Goal: Communication & Community: Participate in discussion

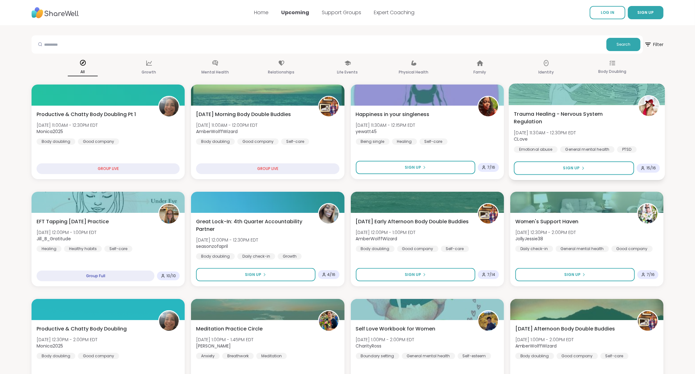
click at [567, 122] on span "Trauma Healing - Nervous System Regulation" at bounding box center [572, 117] width 117 height 15
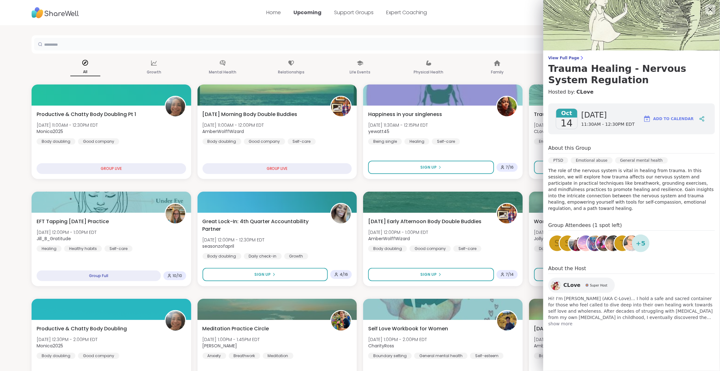
click at [527, 44] on input "text" at bounding box center [331, 44] width 594 height 13
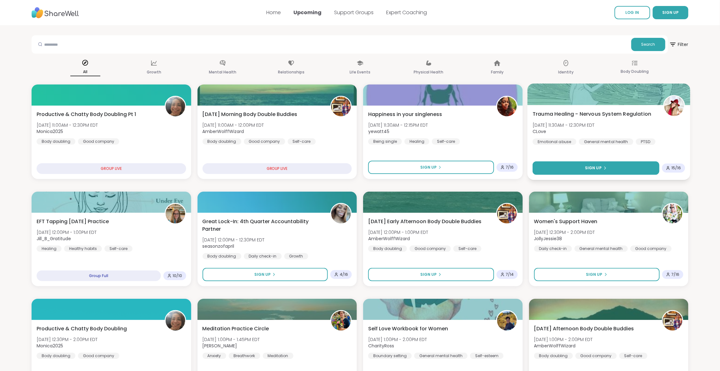
click at [587, 165] on button "Sign Up" at bounding box center [595, 168] width 126 height 14
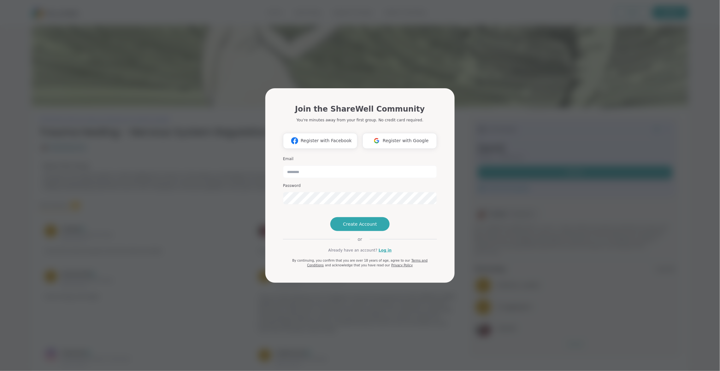
click at [249, 225] on div "Join the ShareWell Community You're minutes away from your first group. No cred…" at bounding box center [360, 185] width 712 height 371
click at [466, 138] on div "Join the ShareWell Community You're minutes away from your first group. No cred…" at bounding box center [360, 185] width 712 height 371
click at [414, 138] on span "Register with Google" at bounding box center [406, 141] width 46 height 7
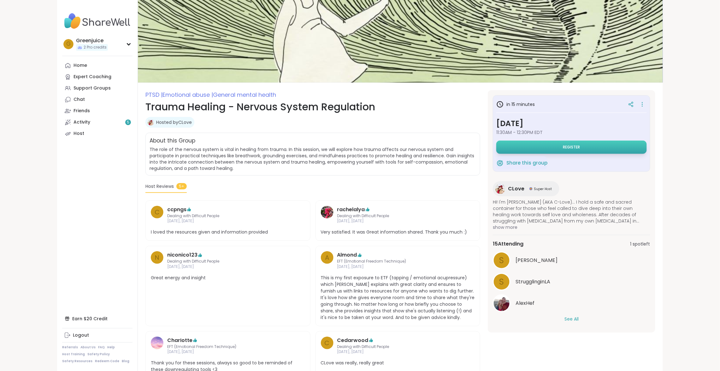
click at [525, 149] on button "Register" at bounding box center [571, 147] width 150 height 13
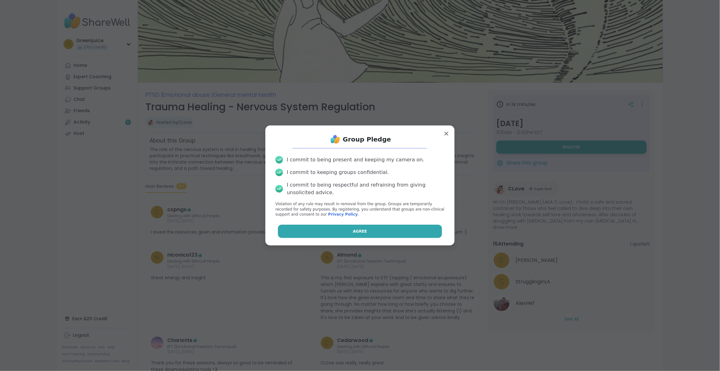
click at [352, 229] on button "Agree" at bounding box center [360, 231] width 164 height 13
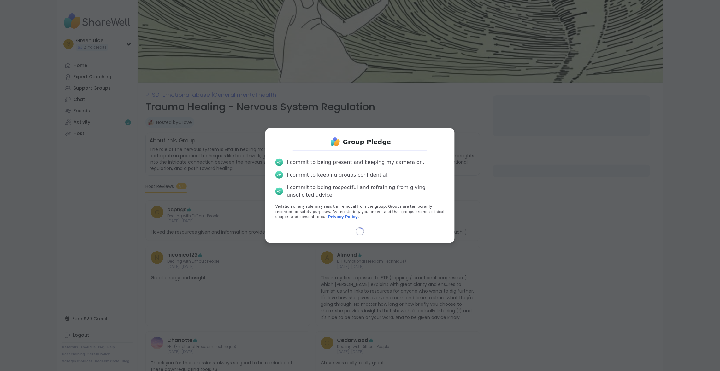
select select "**"
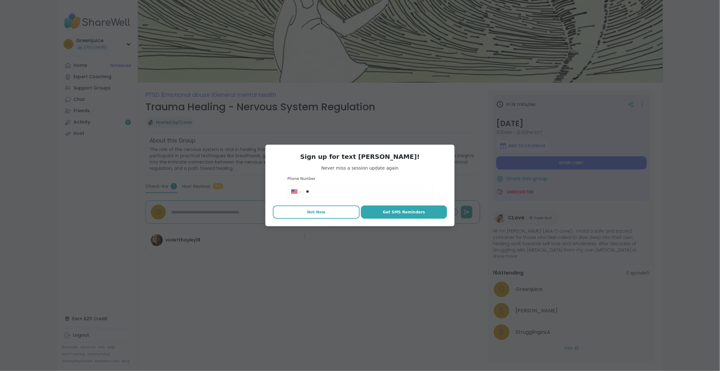
click at [318, 210] on span "Not Now" at bounding box center [316, 212] width 18 height 6
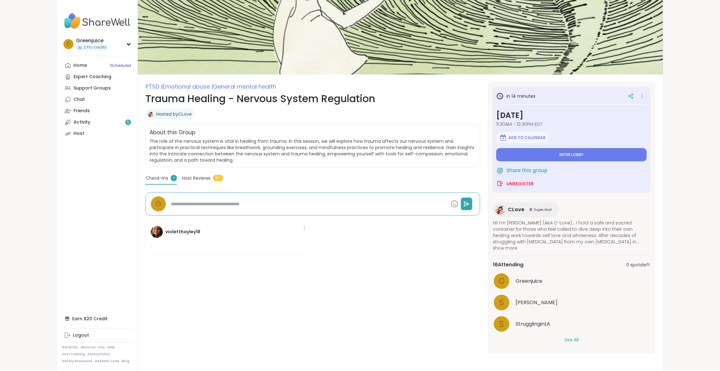
scroll to position [8, 0]
click at [576, 340] on button "See All" at bounding box center [571, 340] width 14 height 7
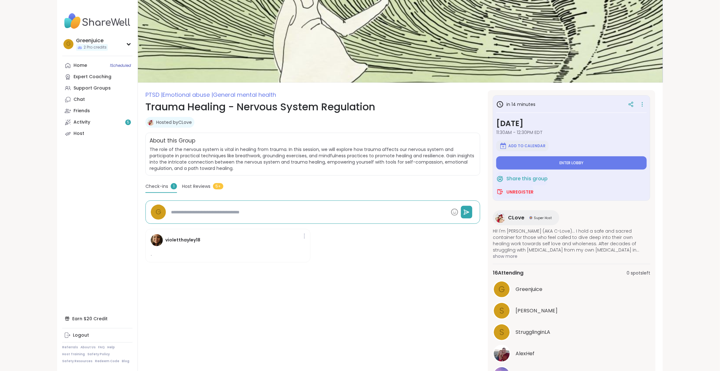
scroll to position [0, 0]
type textarea "*"
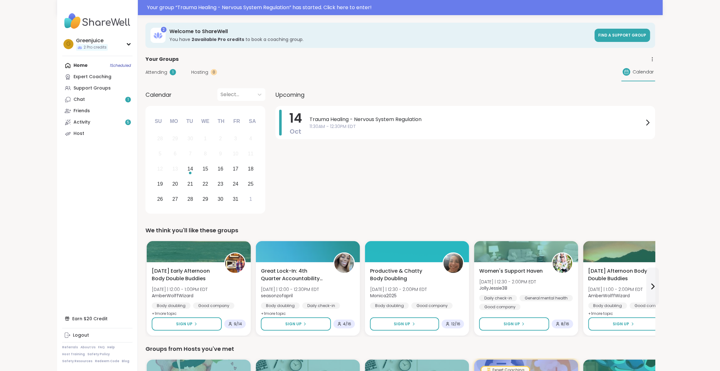
click at [169, 70] on div "Attending 1" at bounding box center [160, 72] width 31 height 7
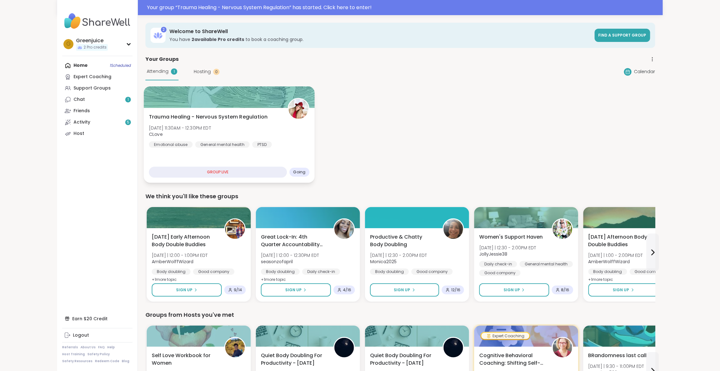
click at [259, 172] on div "GROUP LIVE" at bounding box center [218, 172] width 138 height 11
click at [250, 116] on span "Trauma Healing - Nervous System Regulation" at bounding box center [208, 117] width 119 height 8
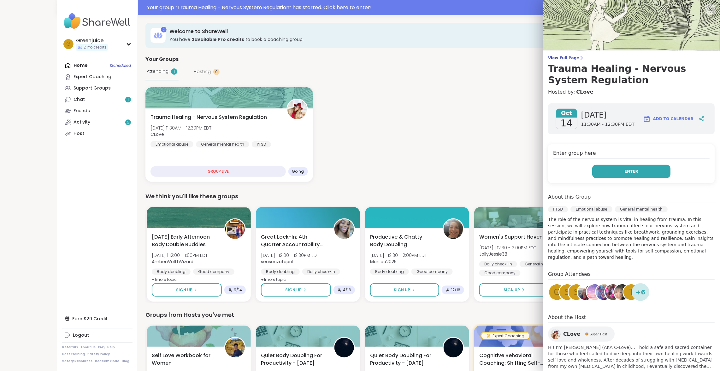
click at [637, 171] on span "Enter" at bounding box center [631, 172] width 14 height 6
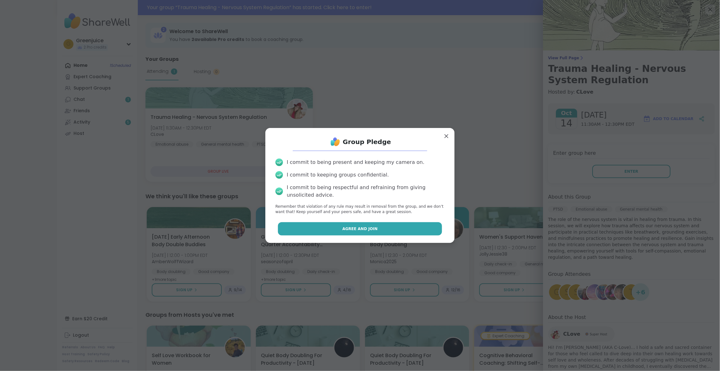
click at [372, 231] on span "Agree and Join" at bounding box center [359, 229] width 35 height 6
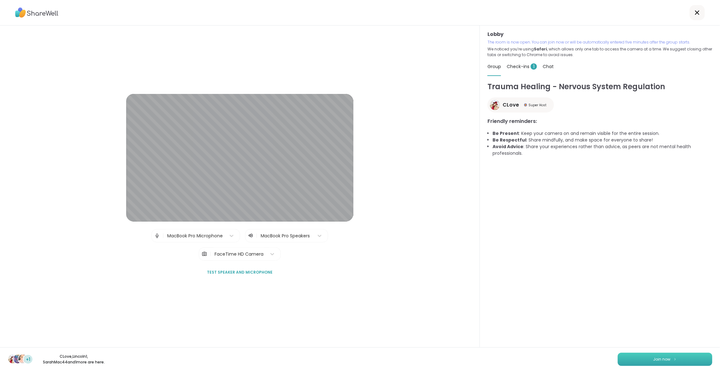
click at [648, 361] on button "Join now" at bounding box center [665, 359] width 95 height 13
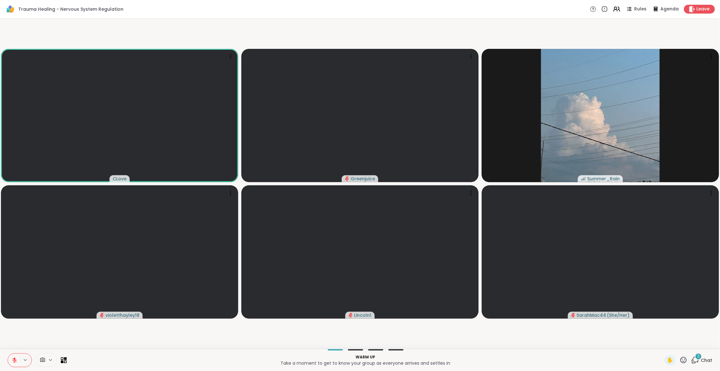
click at [64, 360] on icon at bounding box center [64, 360] width 6 height 6
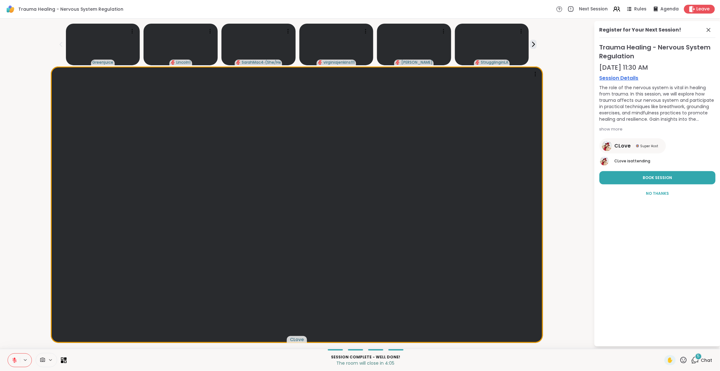
click at [703, 360] on span "Chat" at bounding box center [706, 360] width 11 height 6
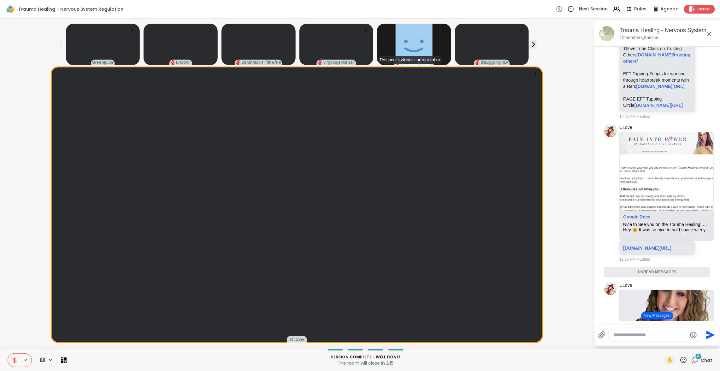
scroll to position [1340, 0]
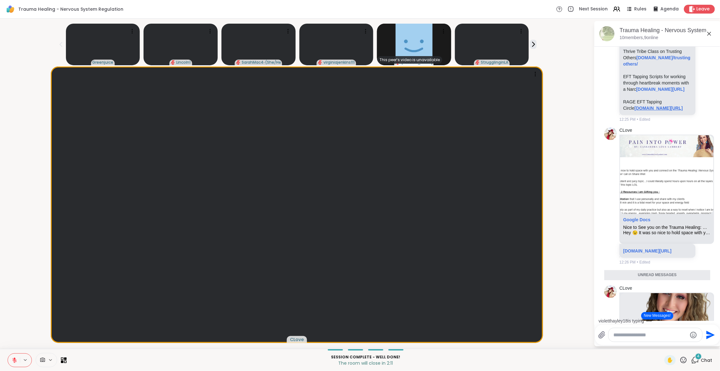
click at [648, 111] on link "[DOMAIN_NAME][URL]" at bounding box center [659, 108] width 48 height 5
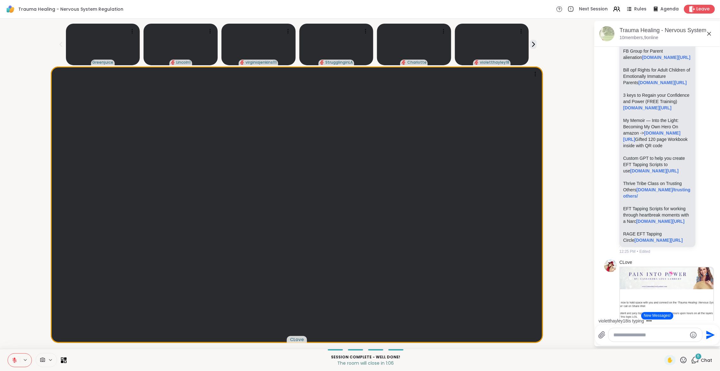
scroll to position [1205, 0]
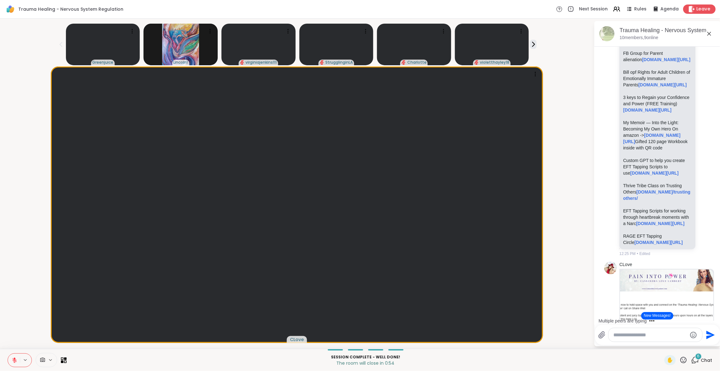
click at [694, 8] on icon at bounding box center [691, 9] width 7 height 7
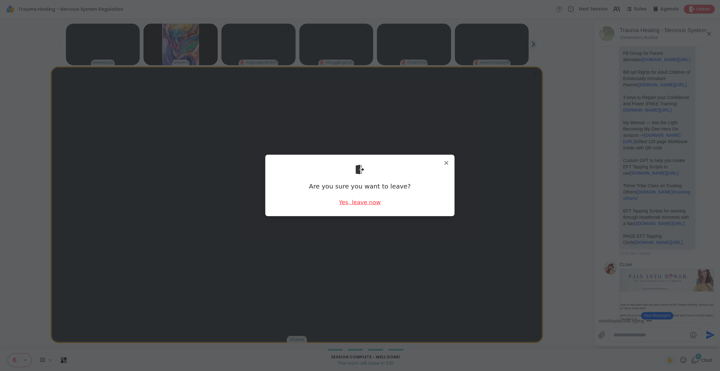
click at [366, 203] on div "Yes, leave now" at bounding box center [360, 202] width 42 height 8
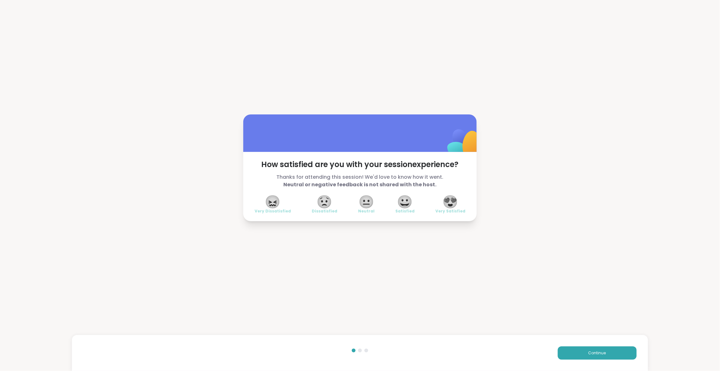
click at [450, 206] on span "😍" at bounding box center [450, 201] width 16 height 11
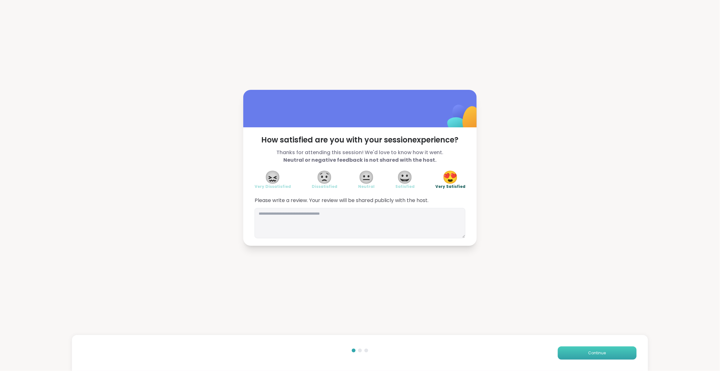
click at [583, 350] on button "Continue" at bounding box center [597, 353] width 79 height 13
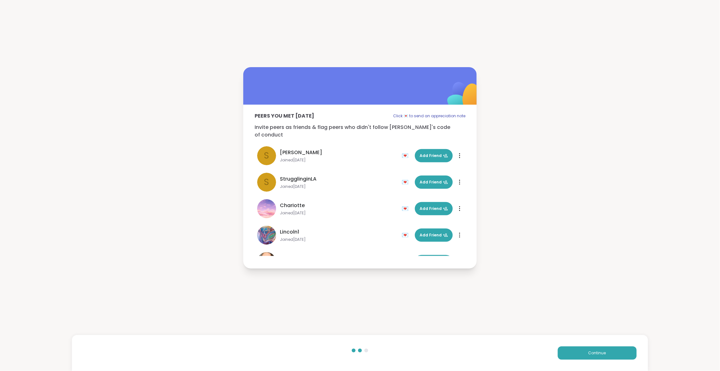
click at [528, 88] on div "Peers you met [DATE] Click 💌 to send an appreciation note Invite peers as frien…" at bounding box center [360, 168] width 720 height 336
click at [585, 354] on button "Continue" at bounding box center [597, 353] width 79 height 13
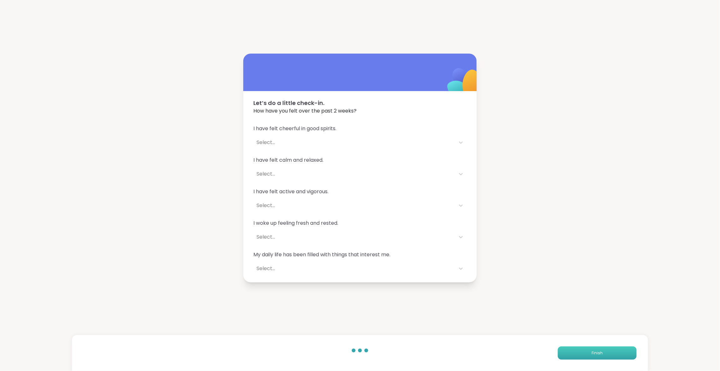
click at [599, 352] on span "Finish" at bounding box center [596, 353] width 11 height 6
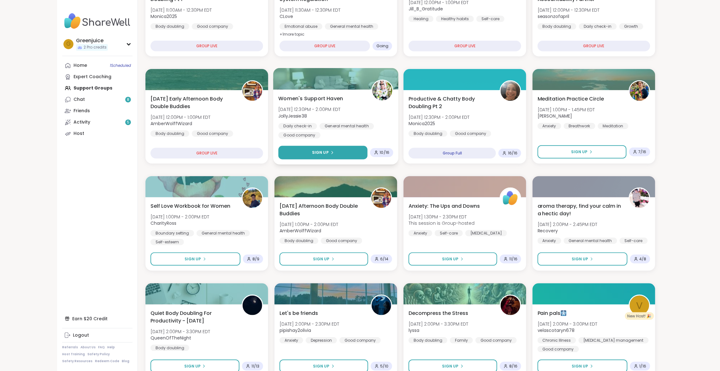
scroll to position [151, 0]
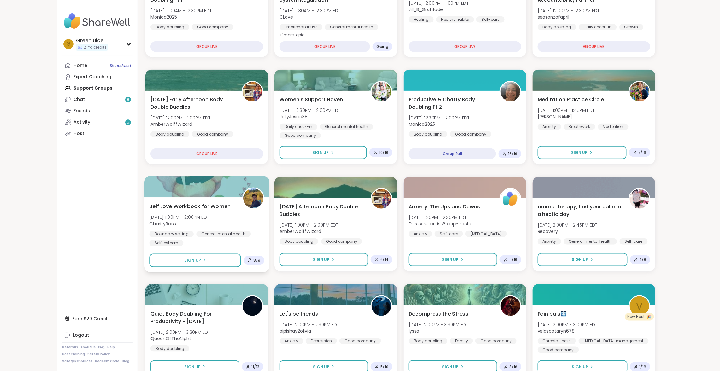
click at [192, 204] on span "Self Love Workbook for Women" at bounding box center [189, 206] width 81 height 8
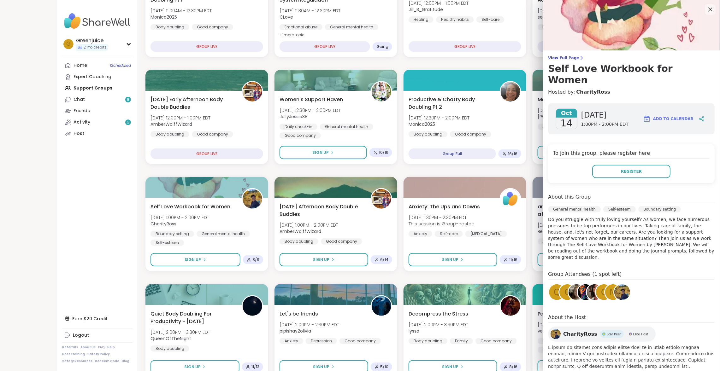
click at [708, 7] on icon at bounding box center [710, 9] width 8 height 8
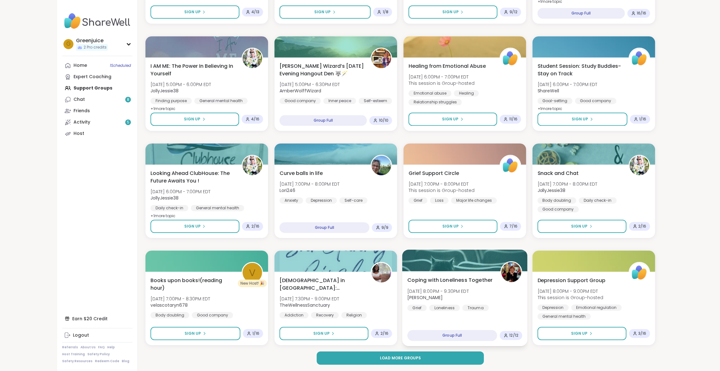
scroll to position [721, 0]
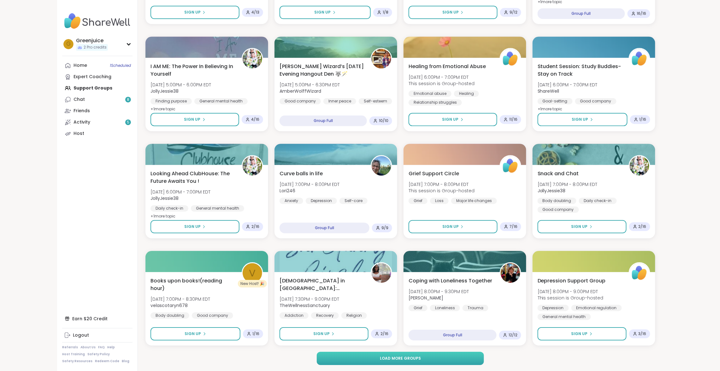
click at [404, 358] on span "Load more groups" at bounding box center [400, 359] width 41 height 6
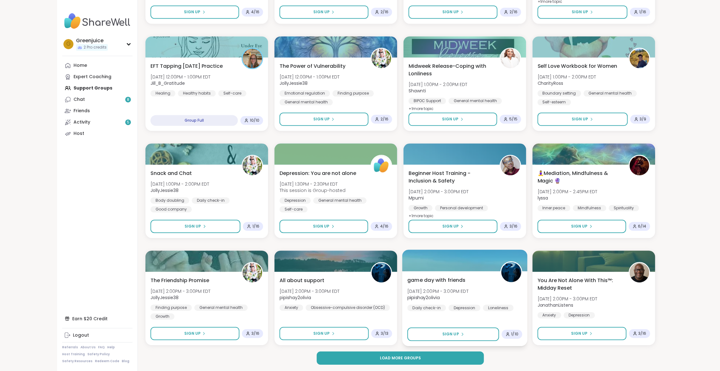
scroll to position [1686, 0]
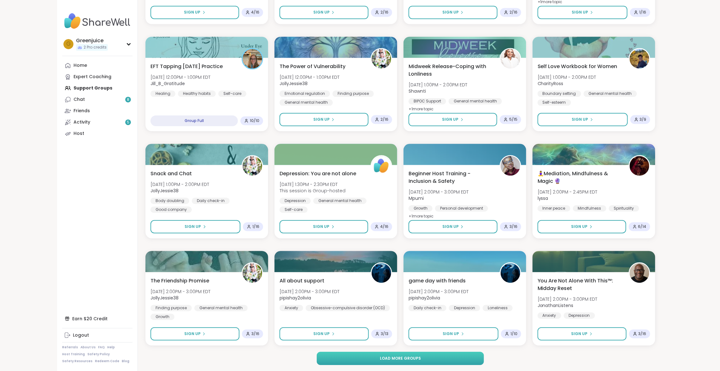
click at [408, 358] on span "Load more groups" at bounding box center [400, 359] width 41 height 6
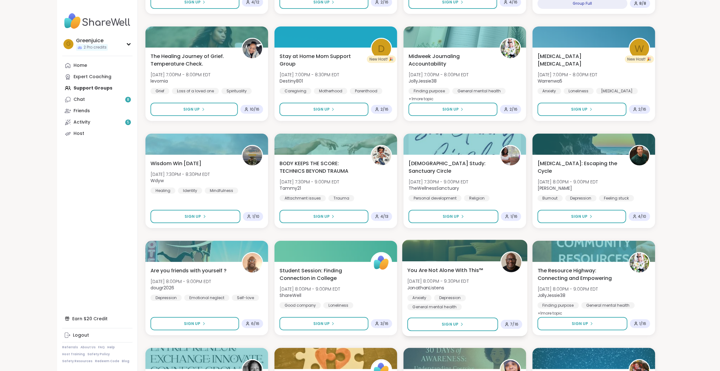
scroll to position [0, 0]
click at [344, 169] on span "BODY KEEPS THE SCORE: TECHNICS BEYOND TRAUMA" at bounding box center [321, 166] width 86 height 15
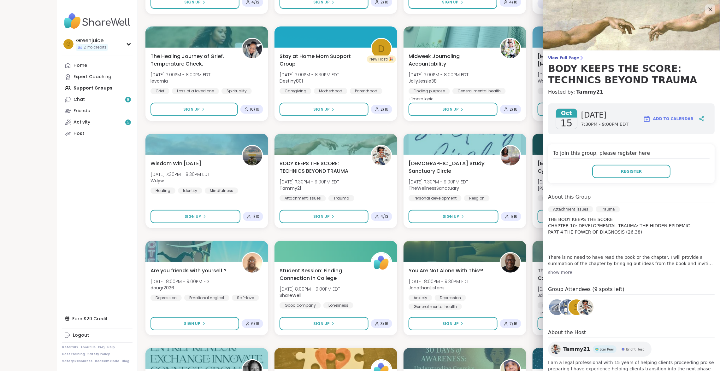
click at [565, 272] on div "show more" at bounding box center [631, 272] width 167 height 6
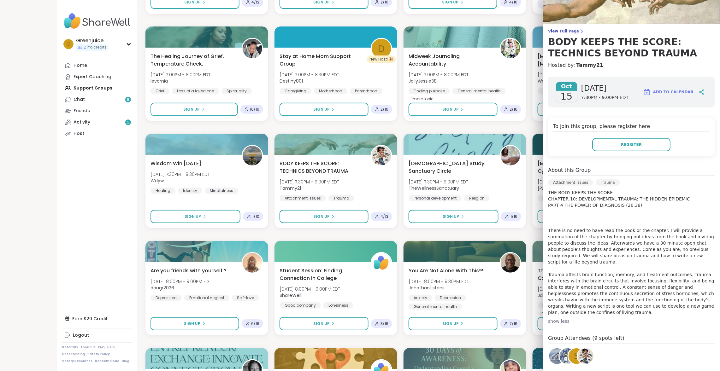
scroll to position [28, 0]
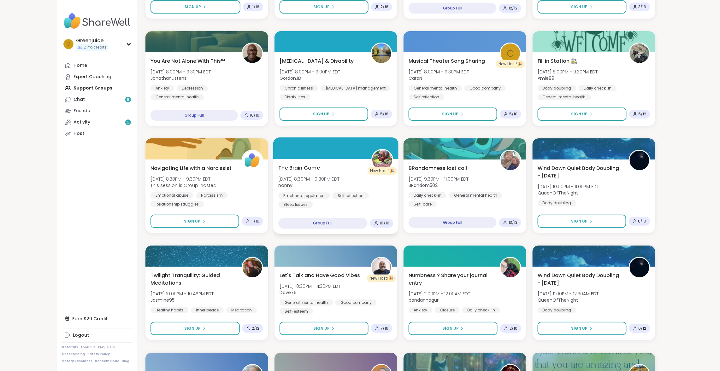
scroll to position [1047, 0]
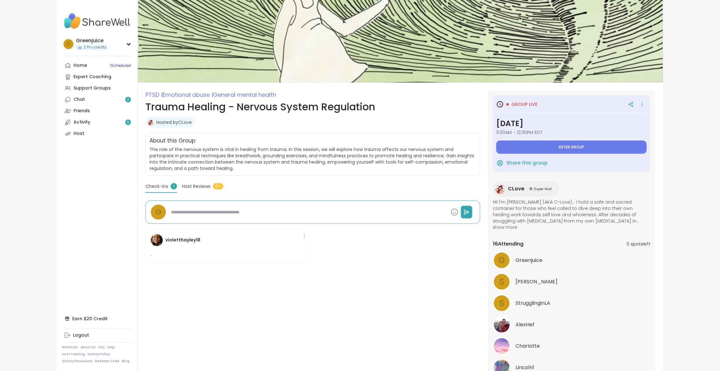
type textarea "*"
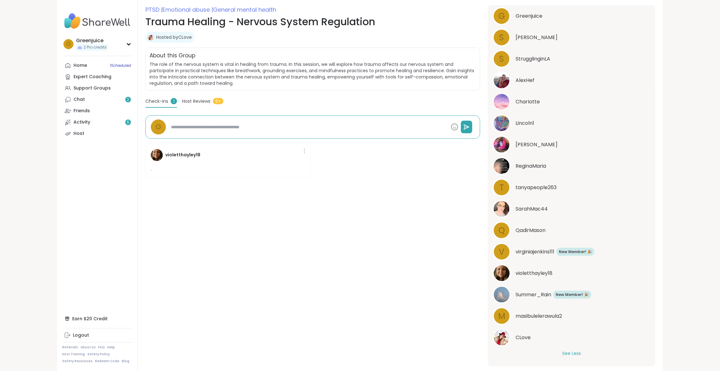
scroll to position [98, 0]
